Goal: Information Seeking & Learning: Check status

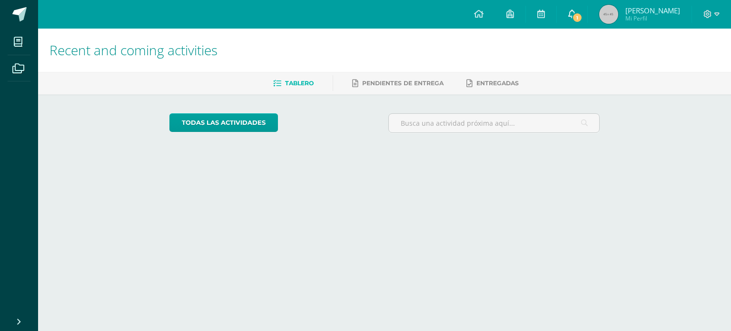
click at [576, 11] on link "1" at bounding box center [572, 14] width 30 height 29
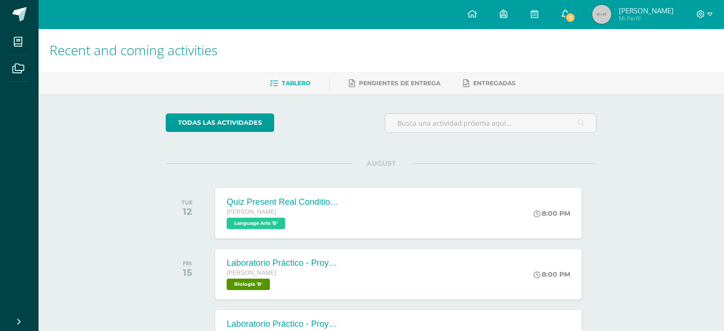
click at [569, 16] on span "1" at bounding box center [570, 17] width 10 height 10
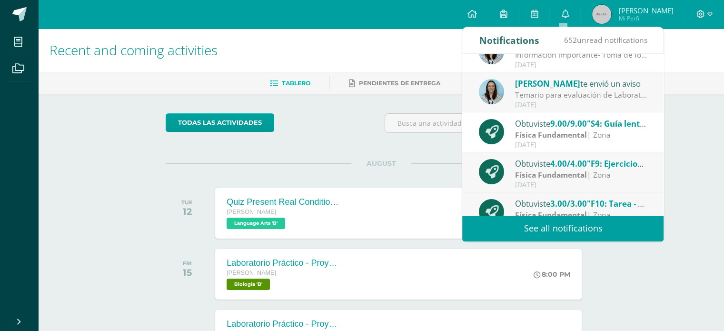
scroll to position [143, 0]
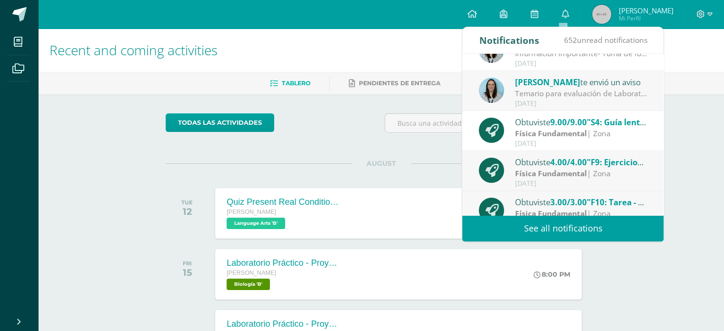
click at [617, 136] on div "Física Fundamental | Zona" at bounding box center [581, 133] width 132 height 11
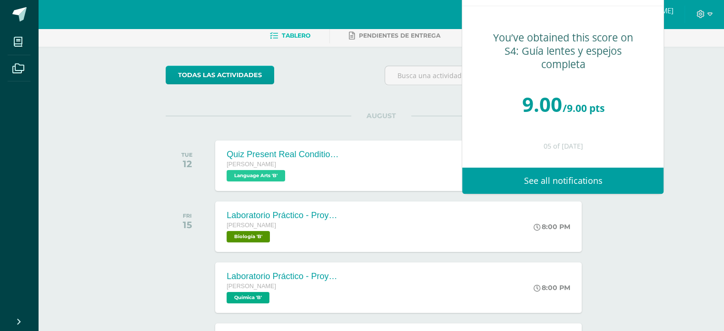
scroll to position [95, 0]
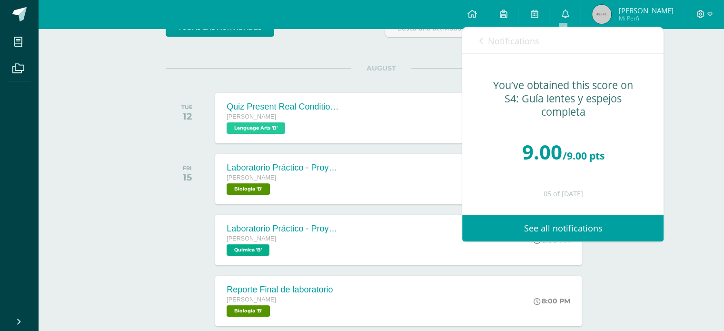
click at [484, 46] on link "Notifications" at bounding box center [509, 40] width 60 height 27
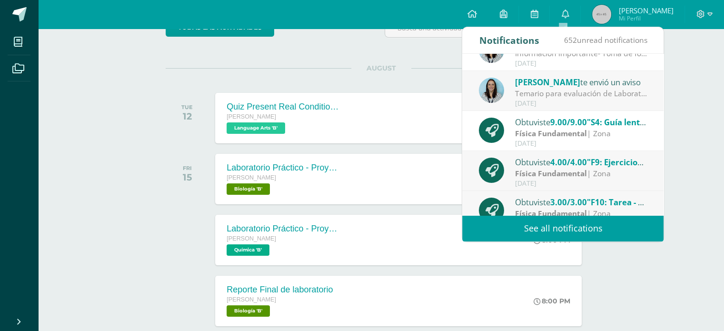
click at [565, 166] on span "4.00/4.00" at bounding box center [568, 162] width 37 height 11
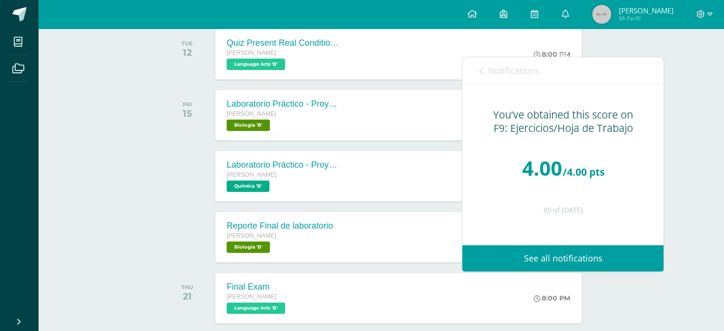
scroll to position [143, 0]
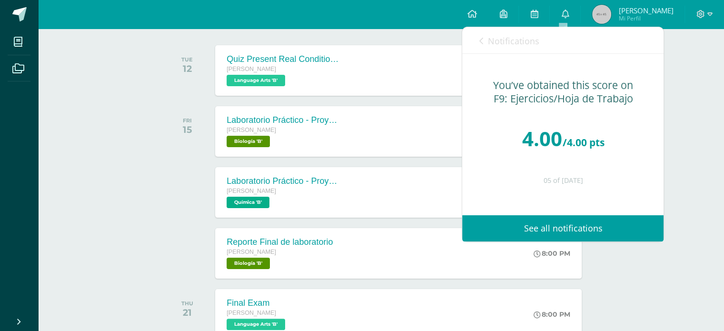
click at [484, 39] on link "Notifications" at bounding box center [509, 40] width 60 height 27
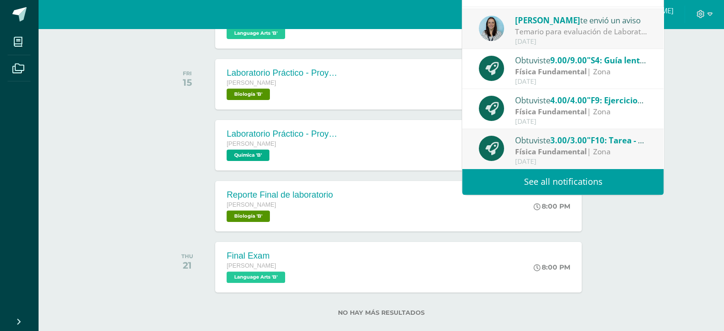
scroll to position [190, 0]
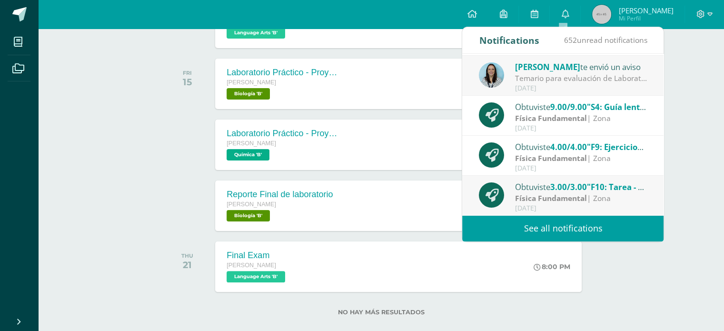
click at [612, 197] on div "Física Fundamental | Zona" at bounding box center [581, 198] width 132 height 11
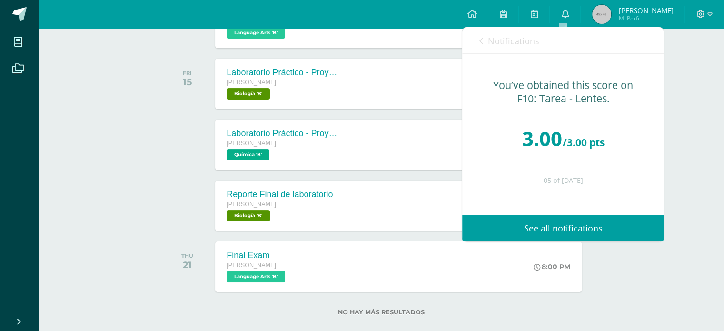
click at [484, 43] on link "Notifications" at bounding box center [509, 40] width 60 height 27
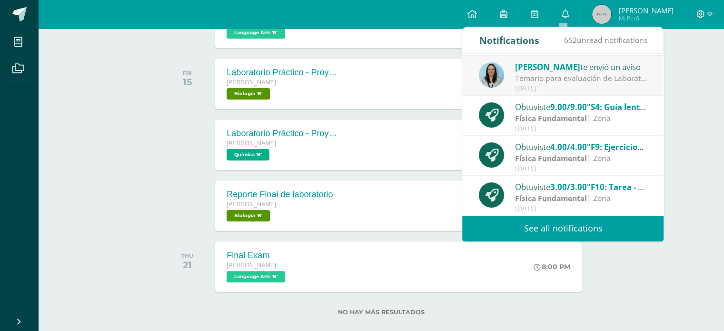
scroll to position [0, 0]
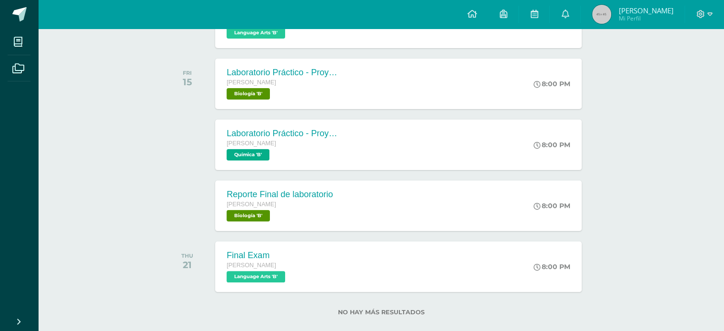
click at [683, 83] on div "Recent and coming activities Tablero Pendientes de entrega Entregadas todas las…" at bounding box center [381, 92] width 686 height 508
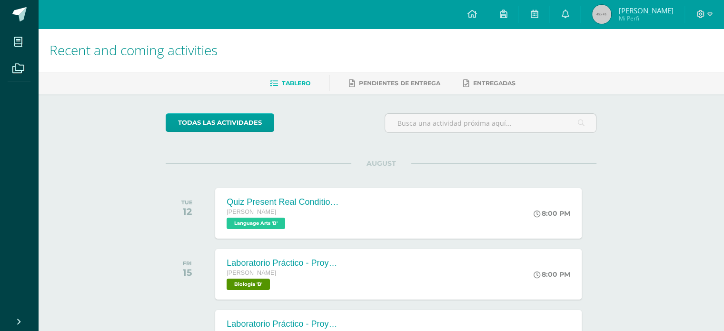
click at [605, 20] on img at bounding box center [601, 14] width 19 height 19
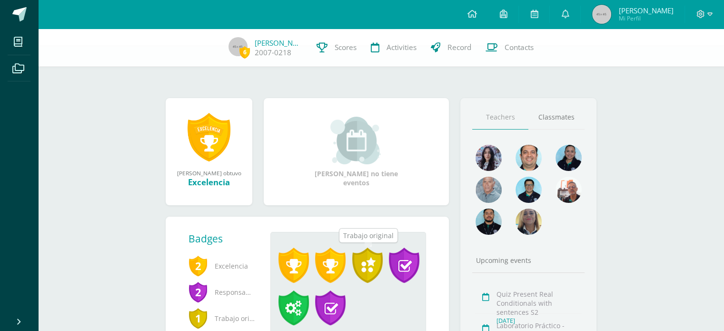
scroll to position [10, 0]
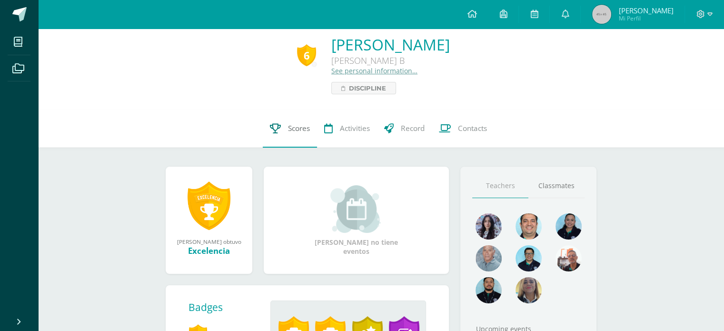
click at [288, 131] on span "Scores" at bounding box center [299, 128] width 22 height 10
click at [349, 89] on span "Discipline" at bounding box center [367, 87] width 37 height 11
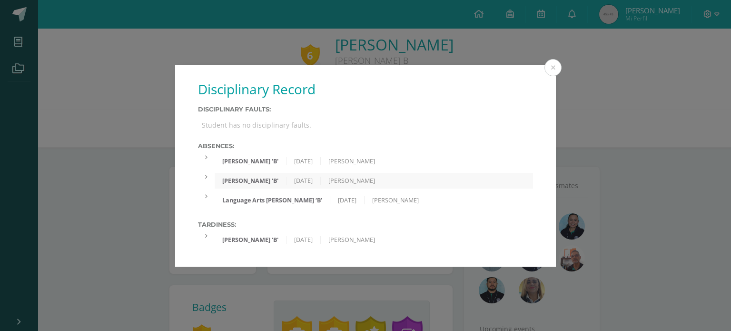
click at [269, 238] on div "[PERSON_NAME] 'B'" at bounding box center [251, 240] width 72 height 8
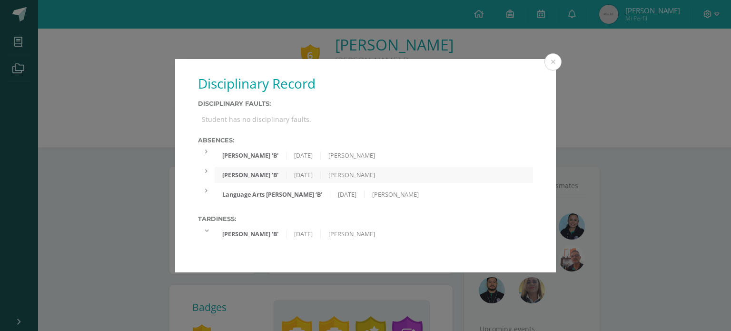
click at [267, 234] on div "[PERSON_NAME] 'B'" at bounding box center [251, 234] width 72 height 8
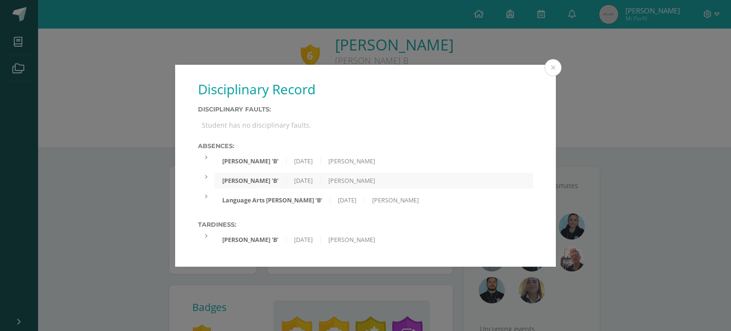
click at [249, 161] on div "[PERSON_NAME] 'B'" at bounding box center [251, 161] width 72 height 8
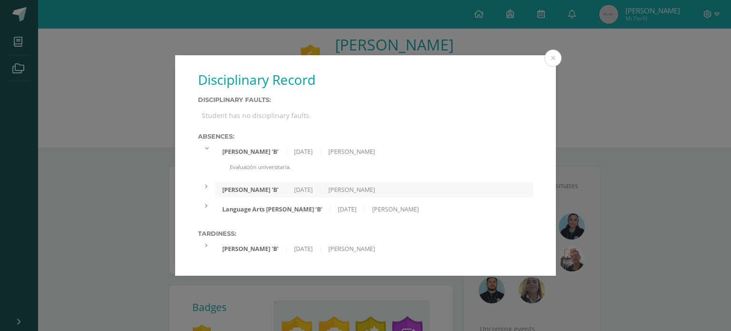
click at [254, 155] on div "[PERSON_NAME] 'B'" at bounding box center [251, 152] width 72 height 8
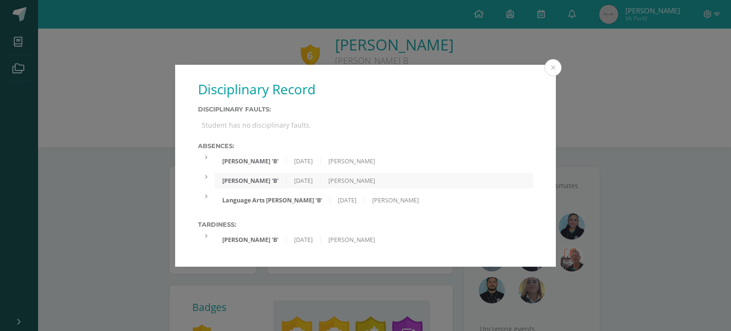
click at [279, 199] on div "Language Arts [PERSON_NAME] ‘B’" at bounding box center [273, 200] width 116 height 8
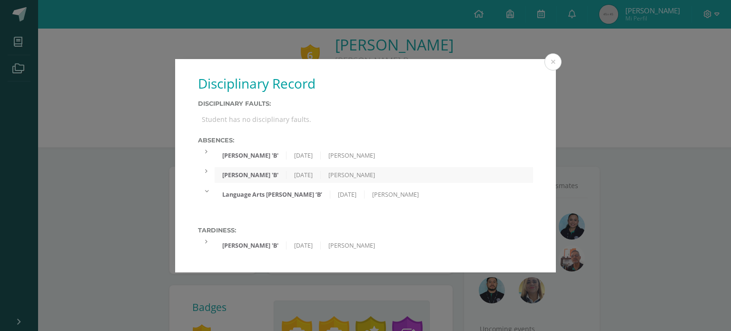
click at [278, 197] on div "Language Arts [PERSON_NAME] ‘B’" at bounding box center [273, 194] width 116 height 8
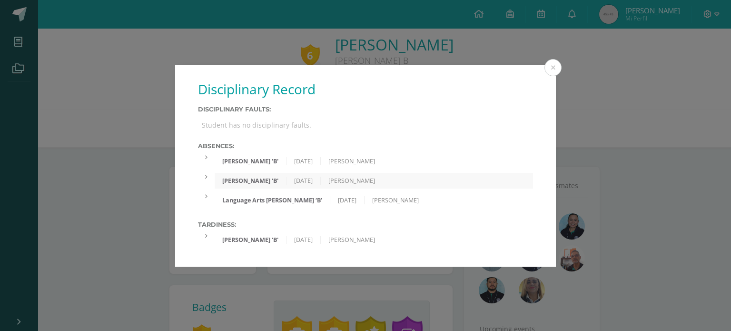
click at [365, 120] on div "Student has no disciplinary faults." at bounding box center [365, 125] width 335 height 17
click at [417, 199] on div "[PERSON_NAME]" at bounding box center [396, 200] width 62 height 8
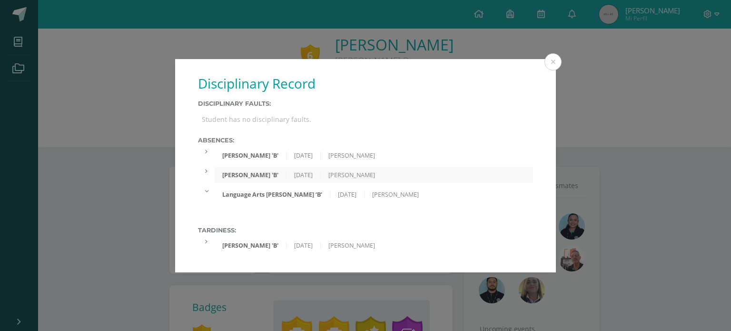
click at [417, 199] on div "Language Arts Quinto Bachillerato ‘B’ 22/04/2025 Erick Ruiz" at bounding box center [374, 195] width 318 height 16
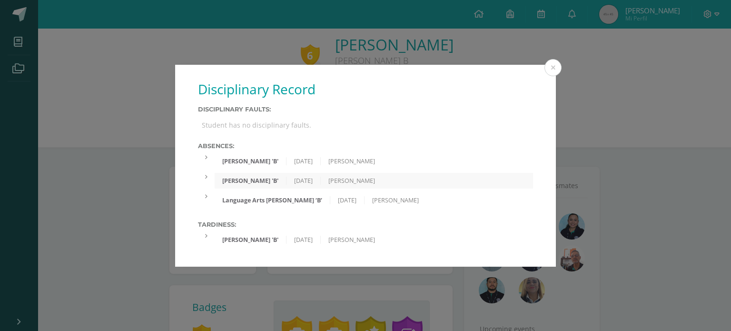
click at [260, 125] on div "Student has no disciplinary faults." at bounding box center [365, 125] width 335 height 17
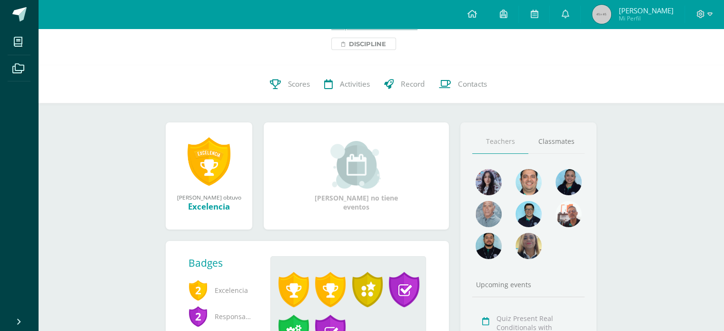
scroll to position [0, 0]
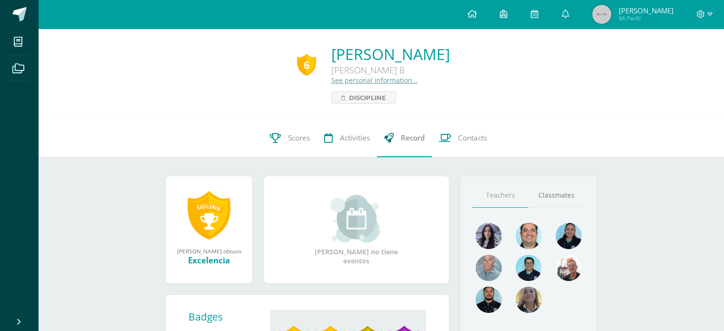
click at [425, 144] on link "Record" at bounding box center [404, 138] width 55 height 38
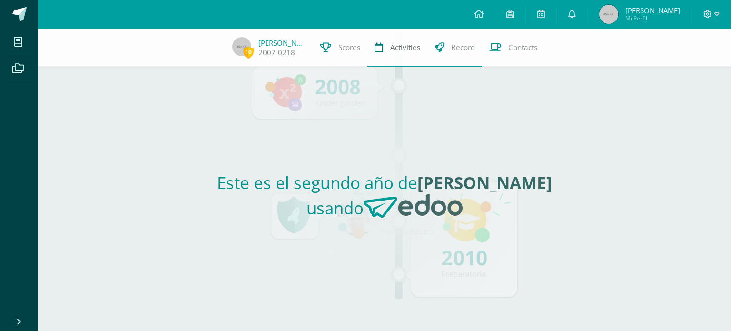
click at [388, 45] on link "Activities" at bounding box center [397, 48] width 60 height 38
